Goal: Task Accomplishment & Management: Manage account settings

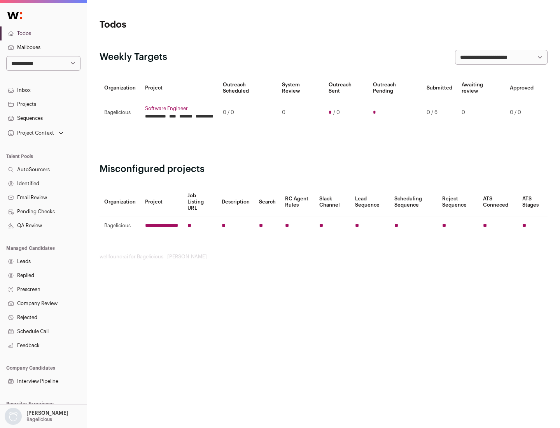
click at [43, 104] on link "Projects" at bounding box center [43, 104] width 87 height 14
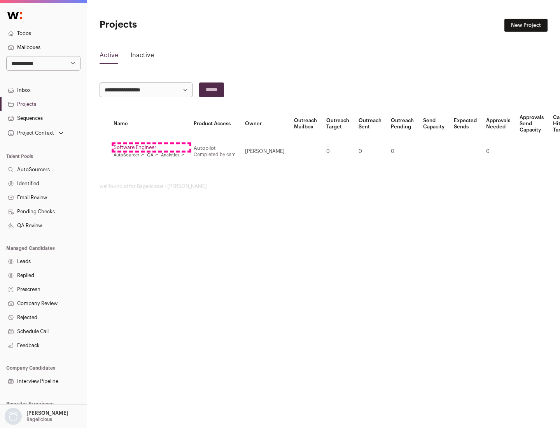
click at [151, 147] on link "Software Engineer" at bounding box center [149, 147] width 71 height 6
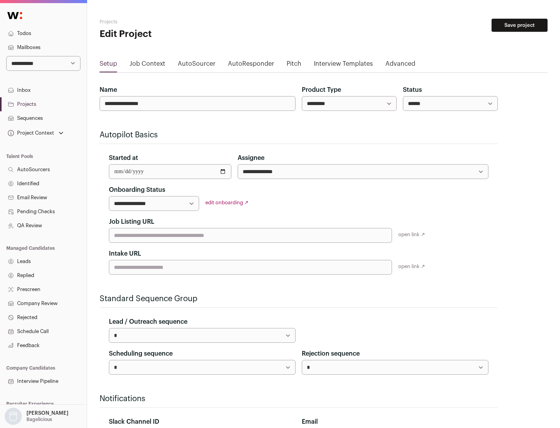
click at [520, 25] on button "Save project" at bounding box center [520, 25] width 56 height 13
